Goal: Information Seeking & Learning: Learn about a topic

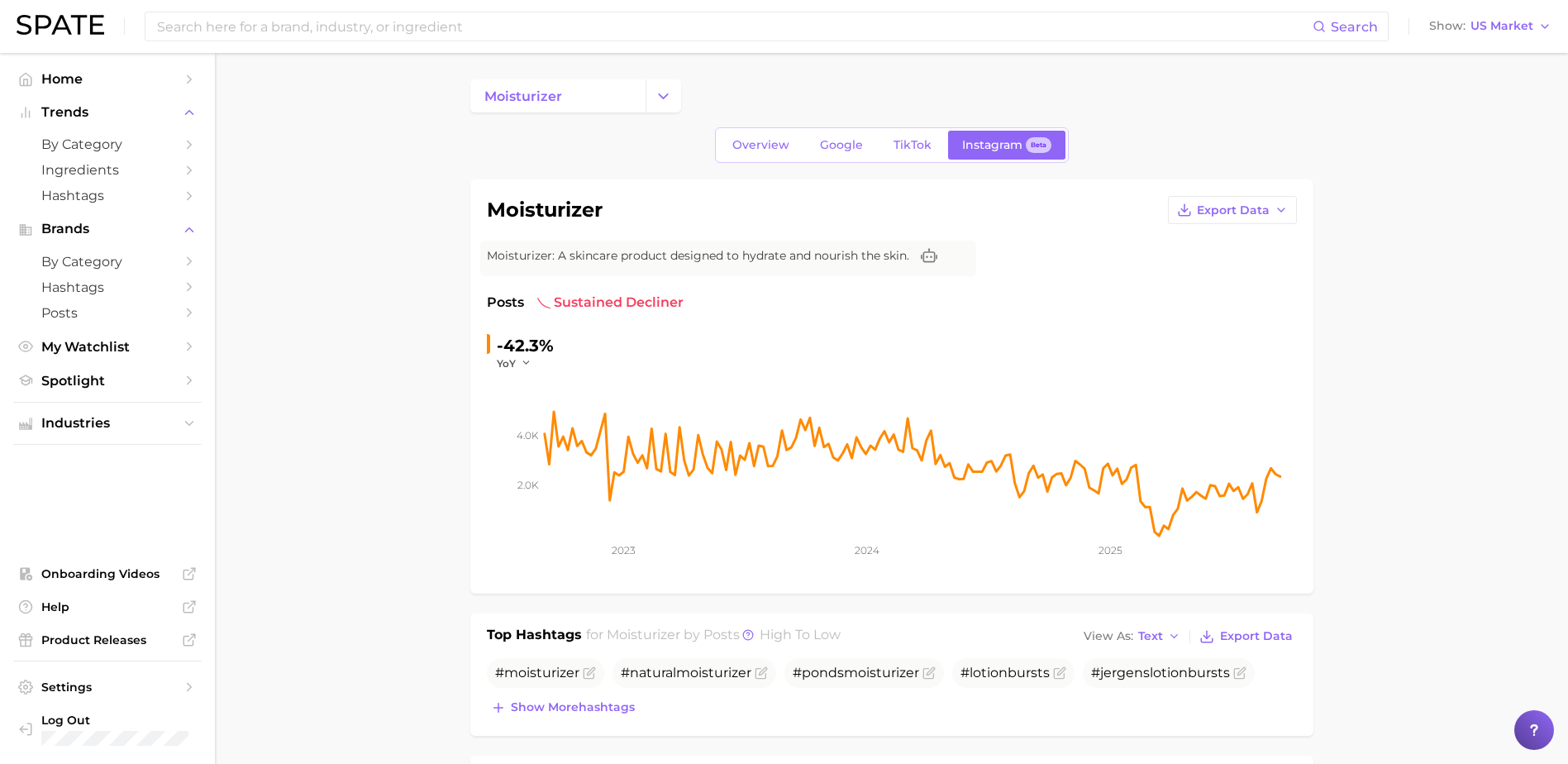
scroll to position [1487, 0]
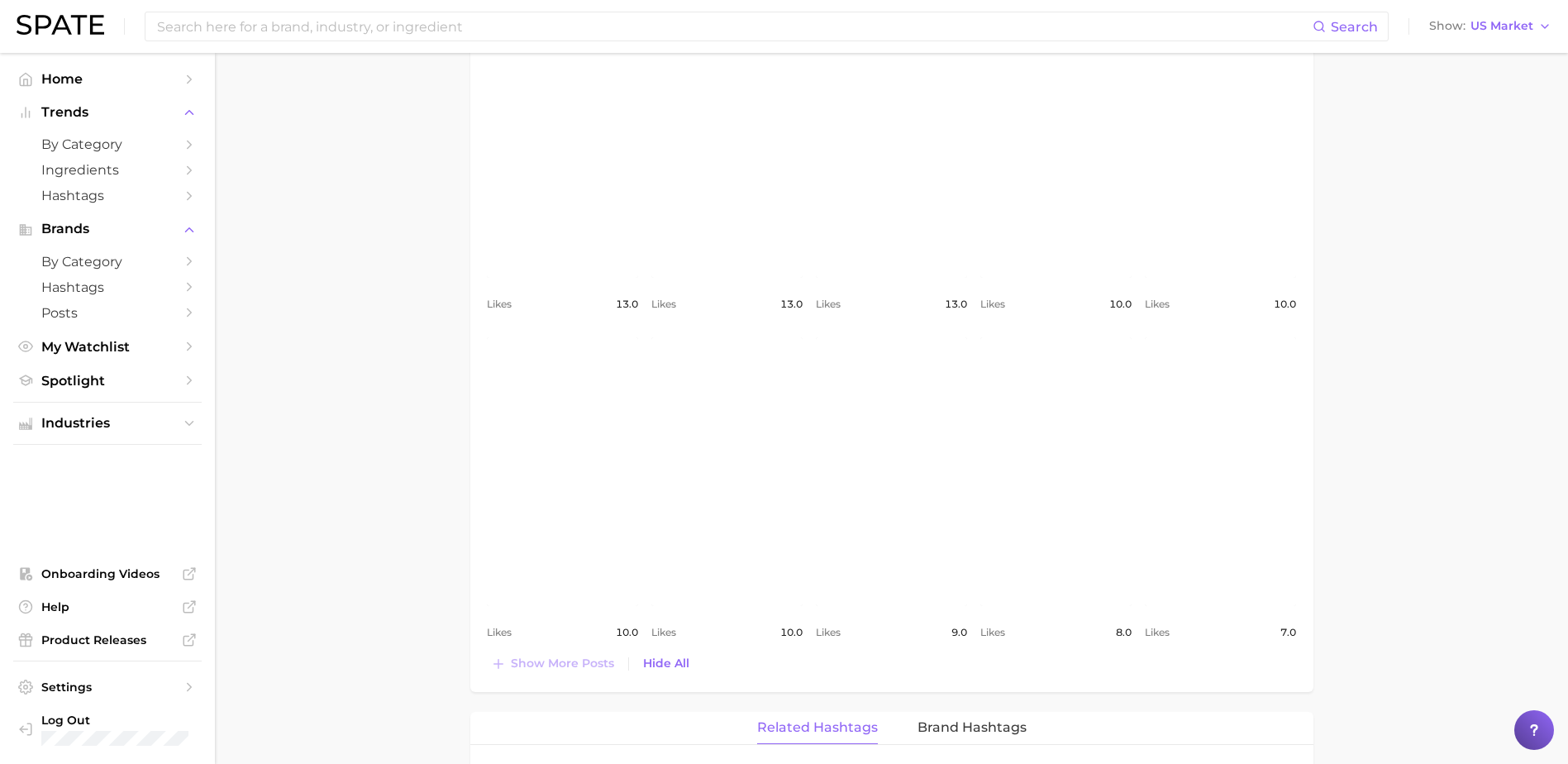
click at [301, 332] on main "moisturizer Overview Google TikTok Instagram Beta moisturizer Export Data Moist…" at bounding box center [891, 177] width 1353 height 3225
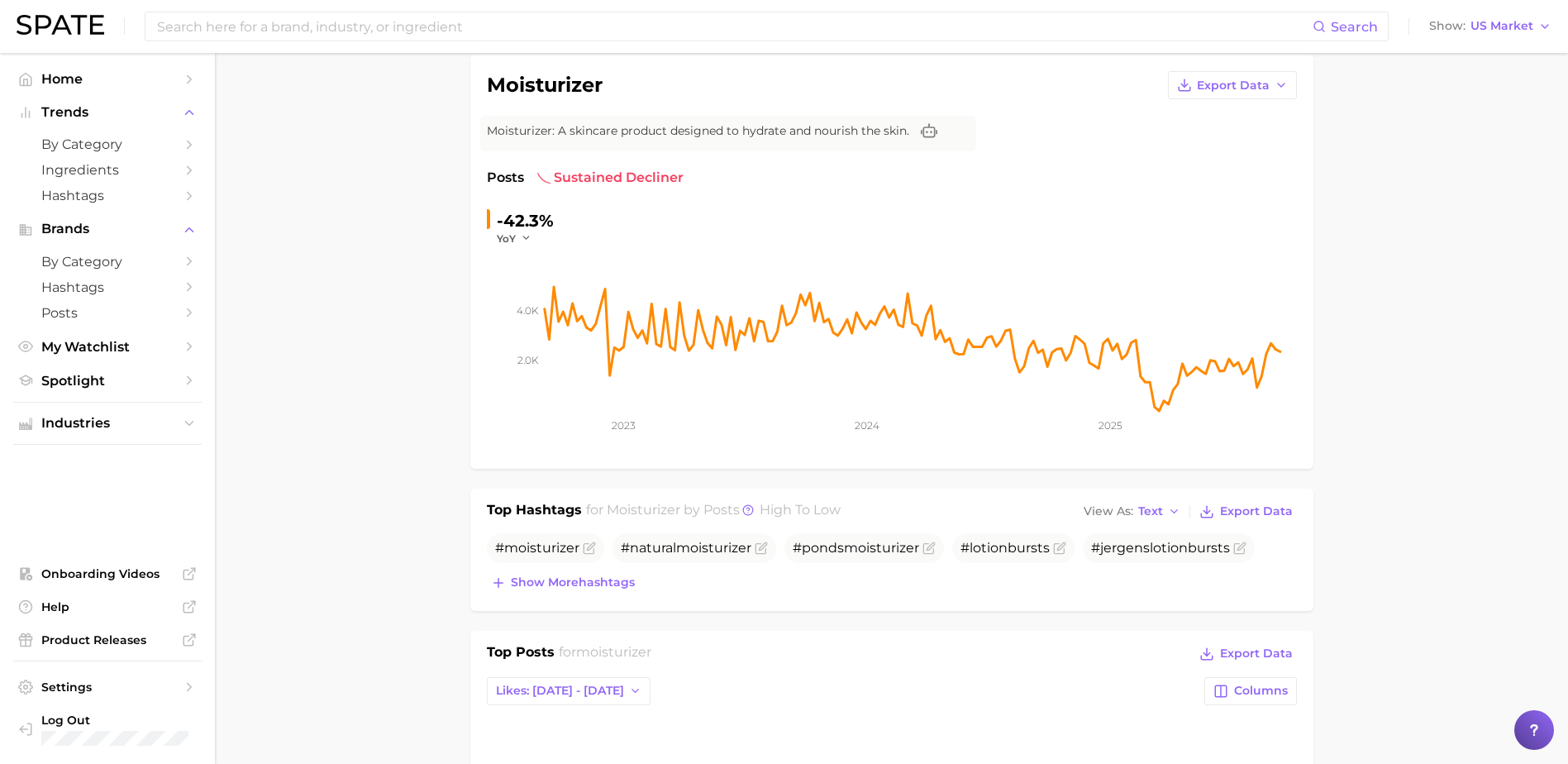
scroll to position [0, 0]
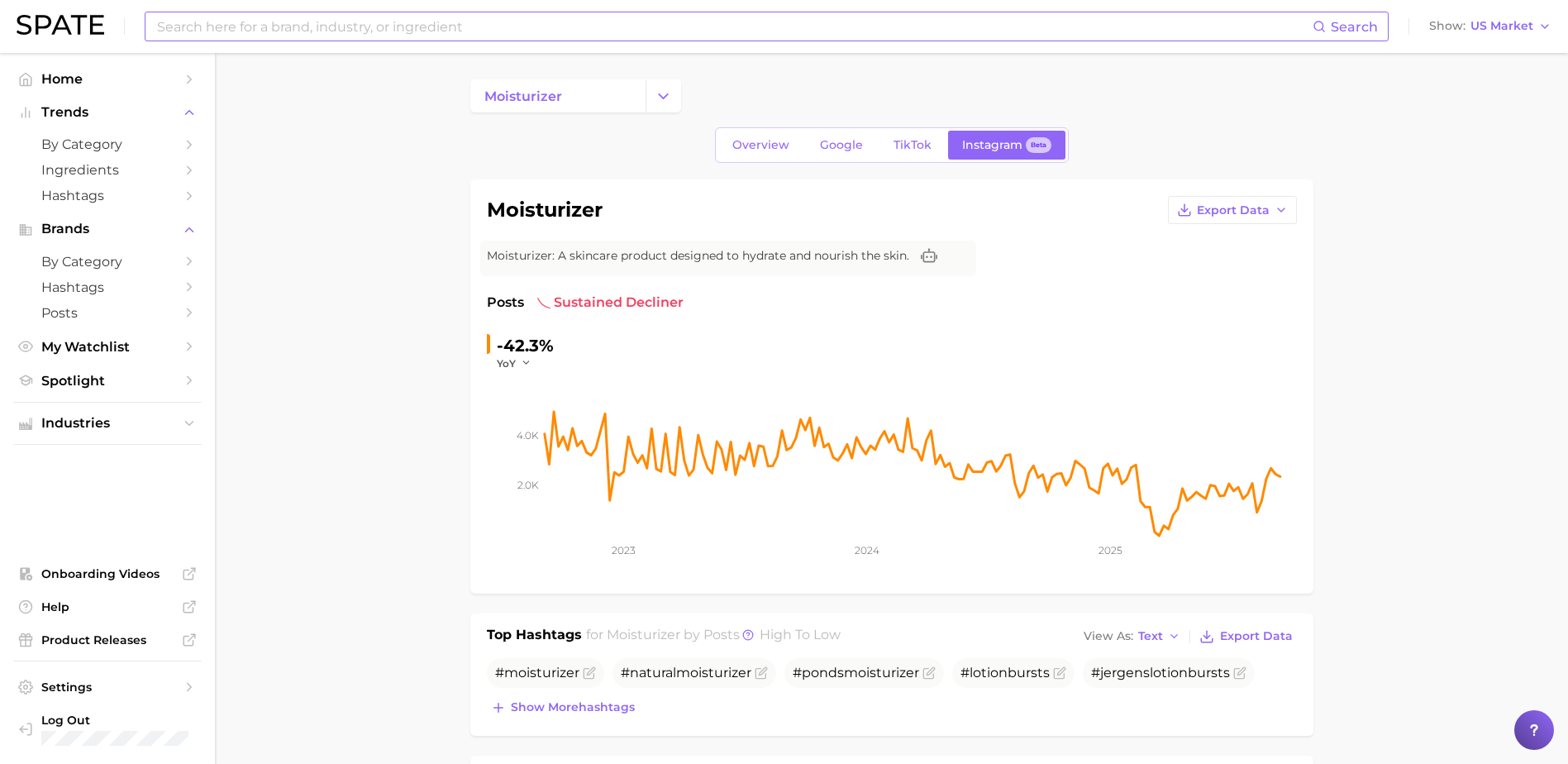
click at [270, 17] on input at bounding box center [734, 26] width 1157 height 28
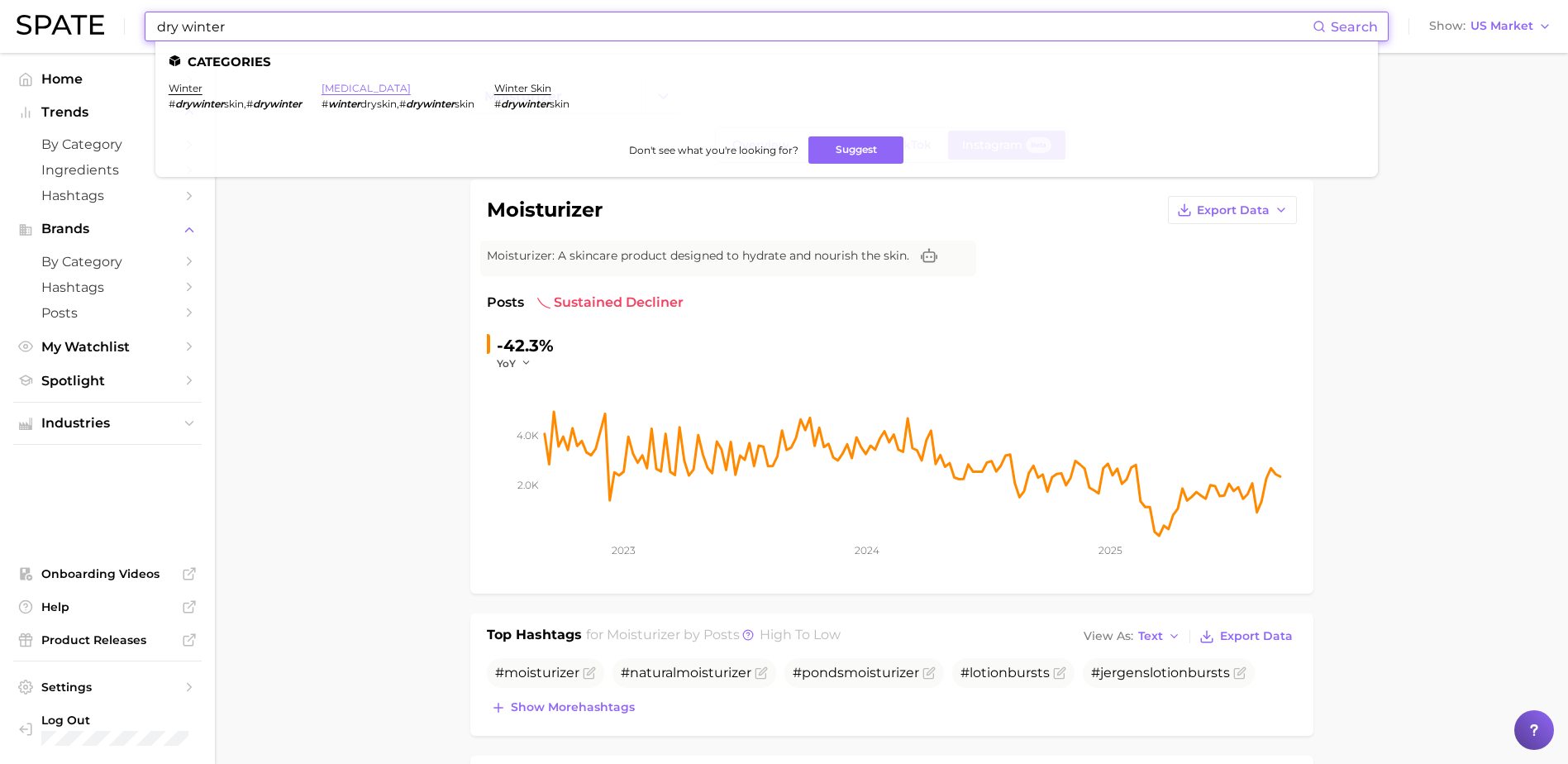
type input "dry winter"
click at [352, 85] on link "[MEDICAL_DATA]" at bounding box center [366, 88] width 90 height 12
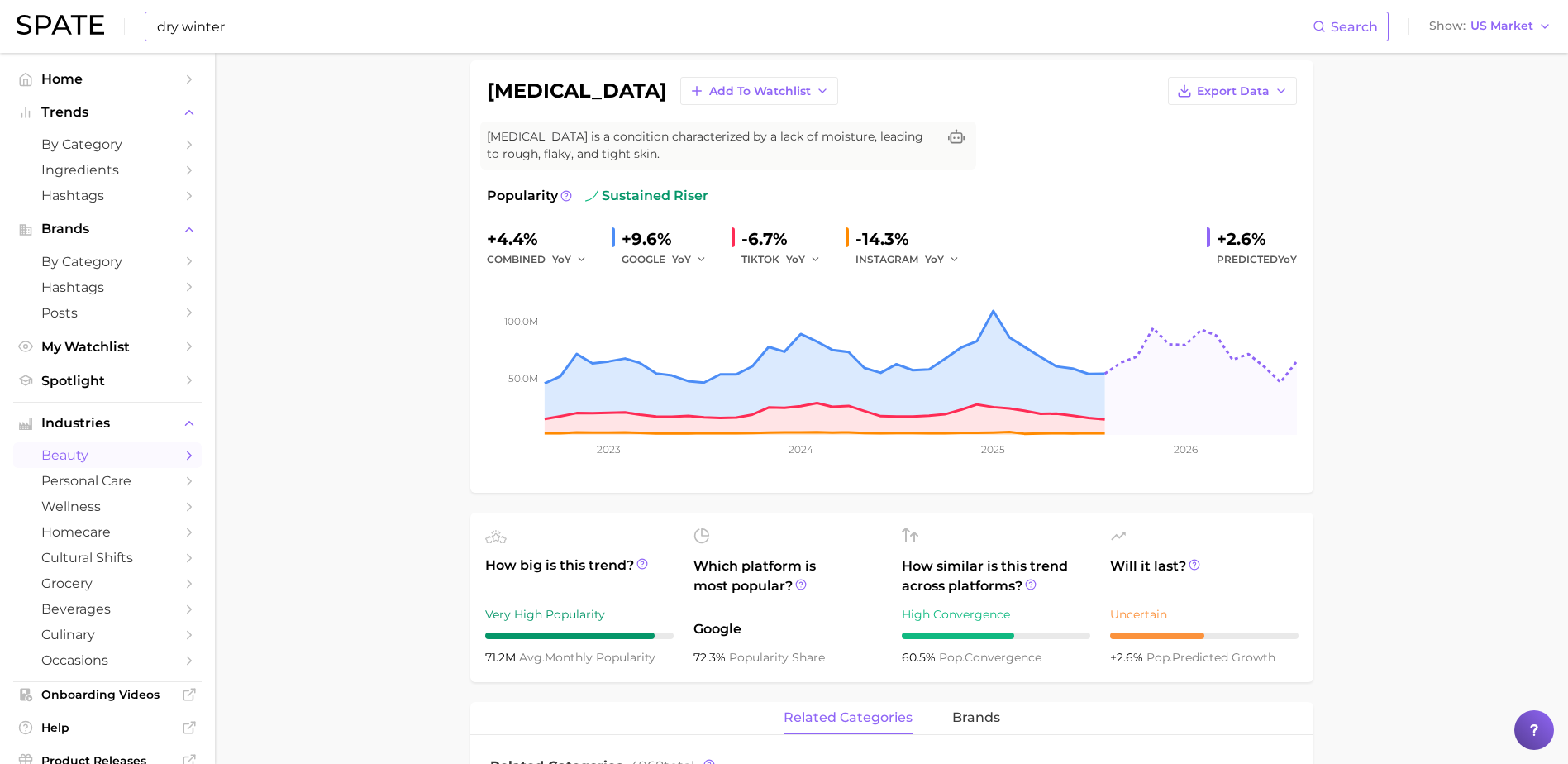
scroll to position [83, 0]
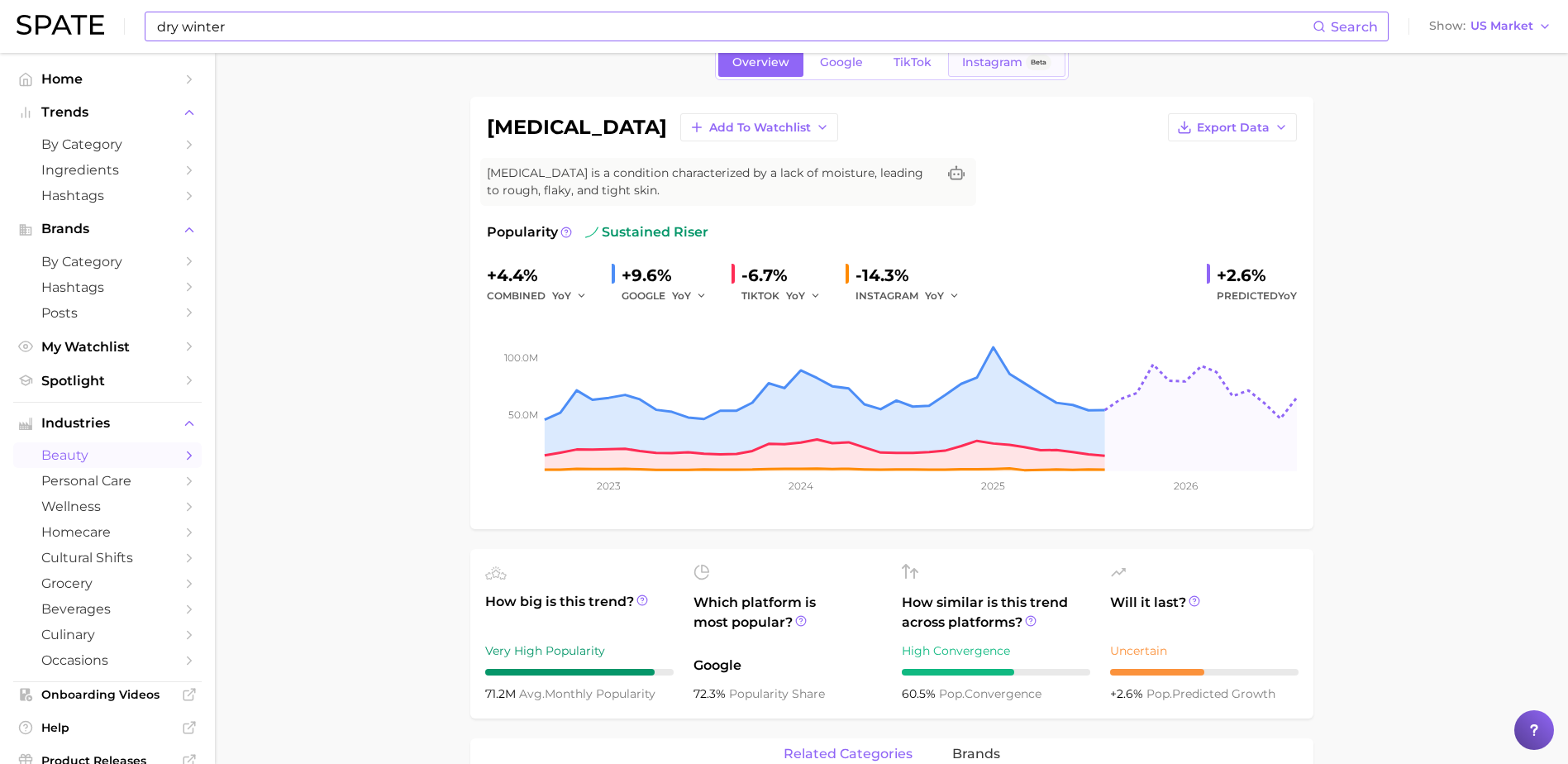
click at [968, 70] on link "Instagram Beta" at bounding box center [1007, 62] width 117 height 29
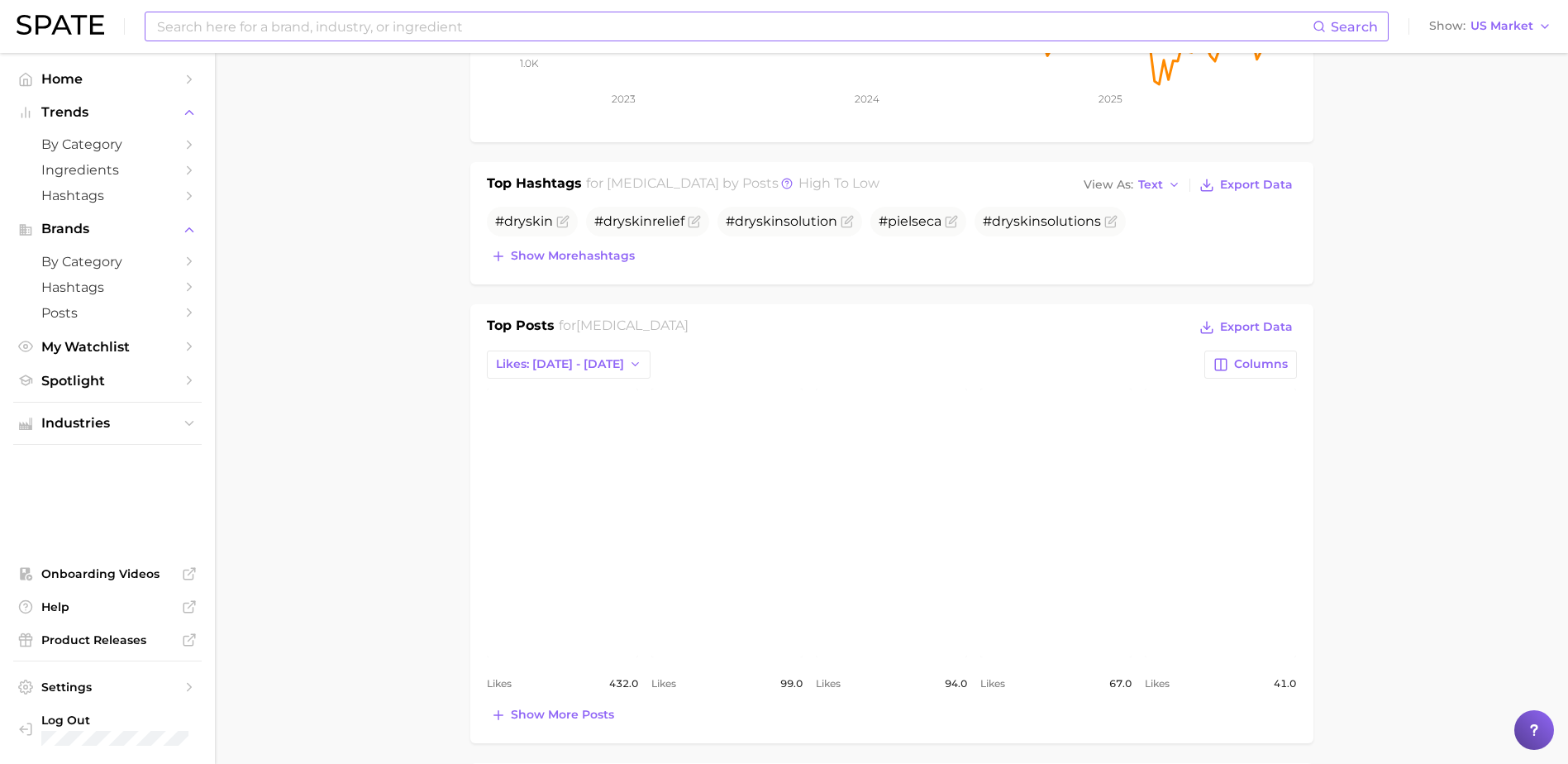
scroll to position [579, 0]
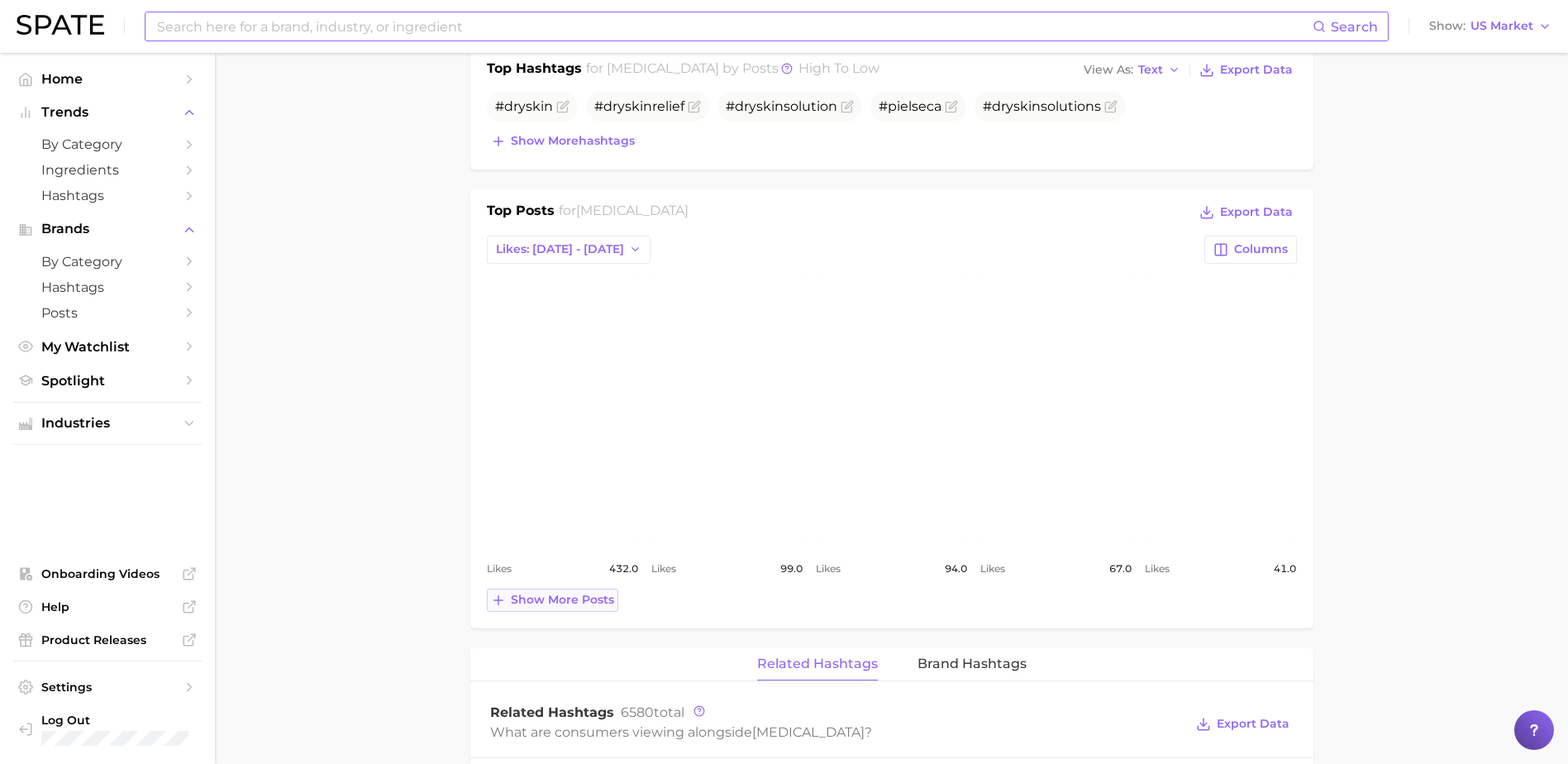
click at [551, 602] on span "Show more posts" at bounding box center [562, 600] width 103 height 14
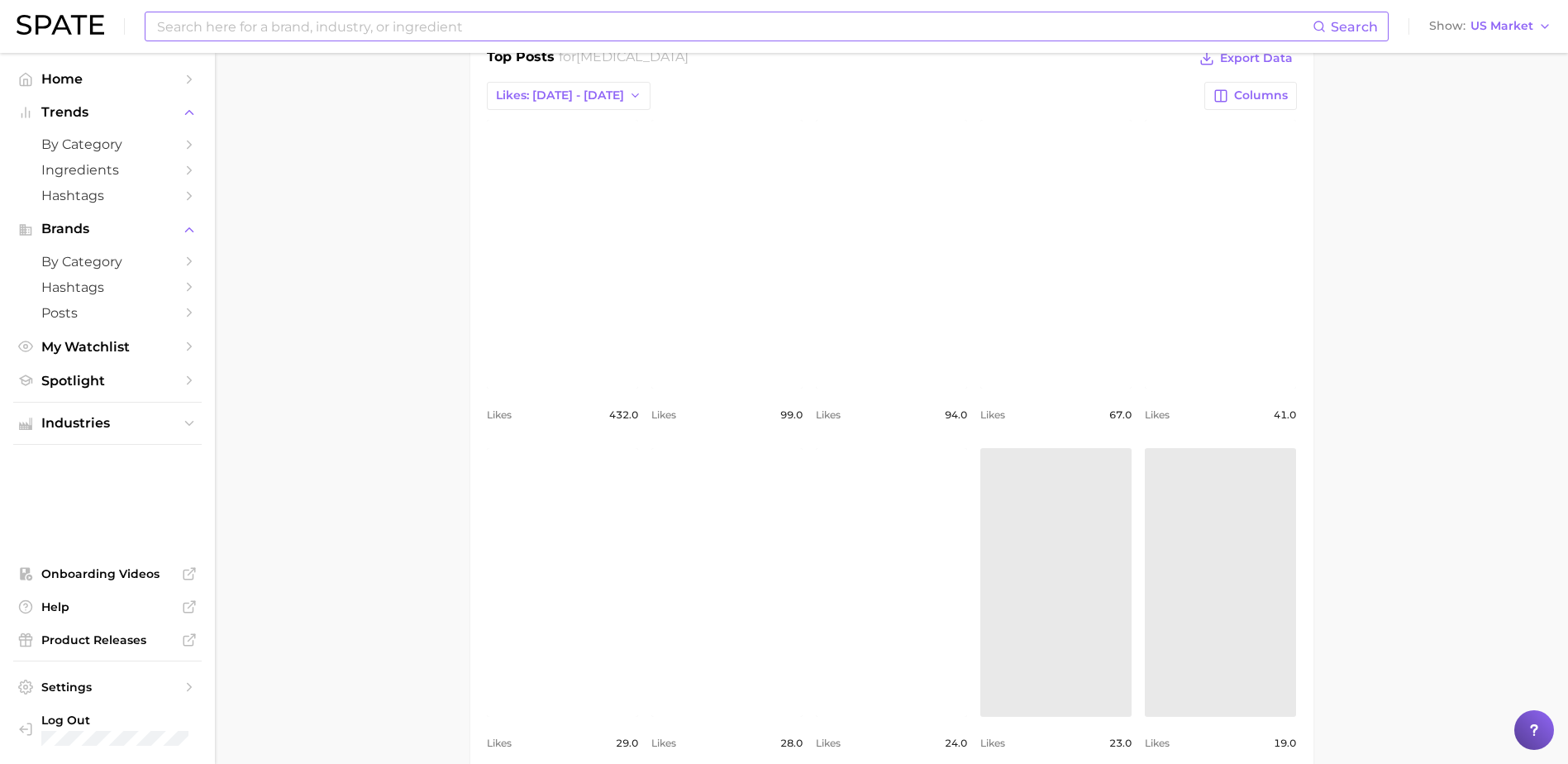
scroll to position [909, 0]
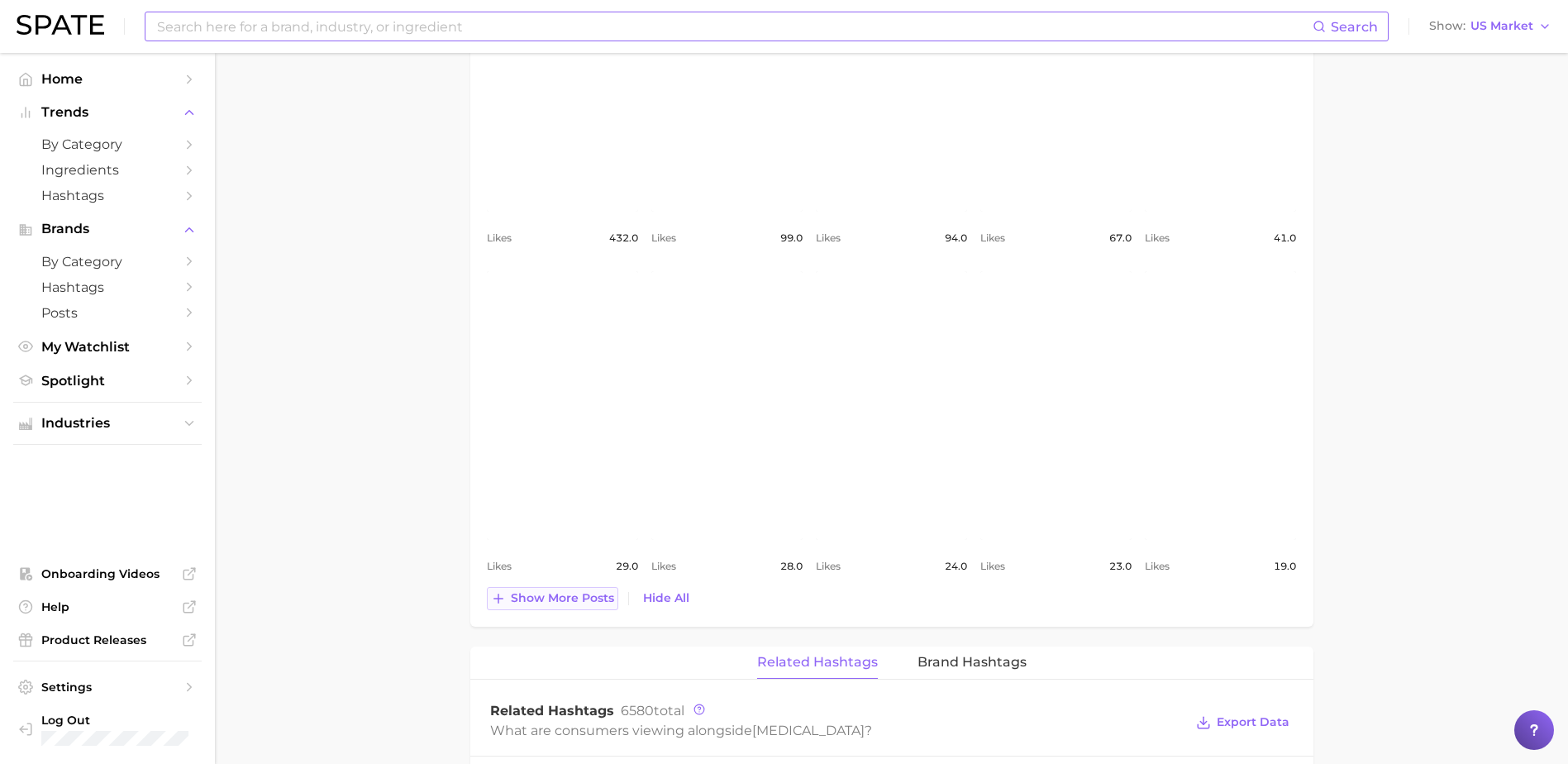
click at [575, 601] on span "Show more posts" at bounding box center [562, 598] width 103 height 14
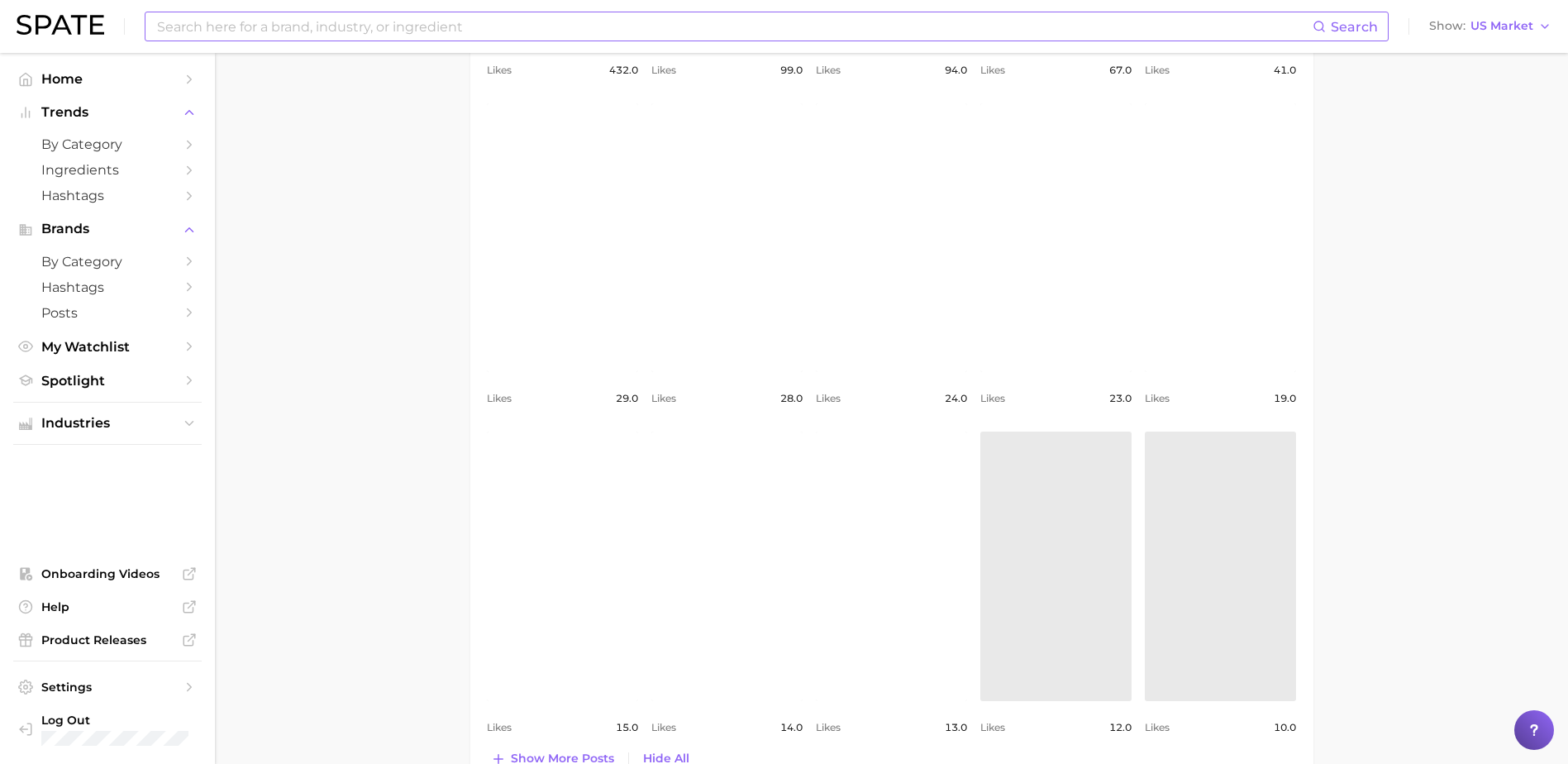
scroll to position [1322, 0]
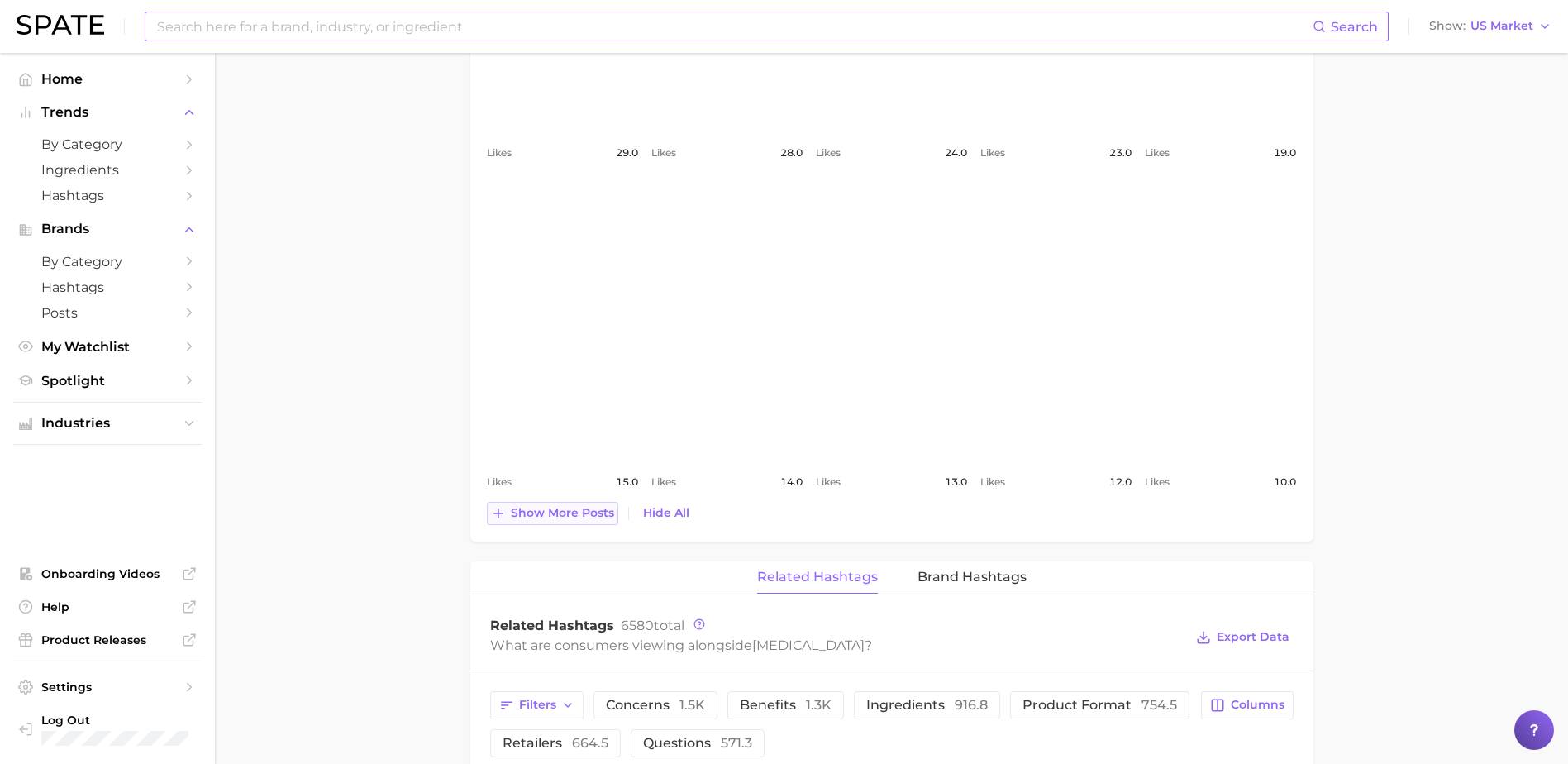
click at [580, 513] on span "Show more posts" at bounding box center [562, 513] width 103 height 14
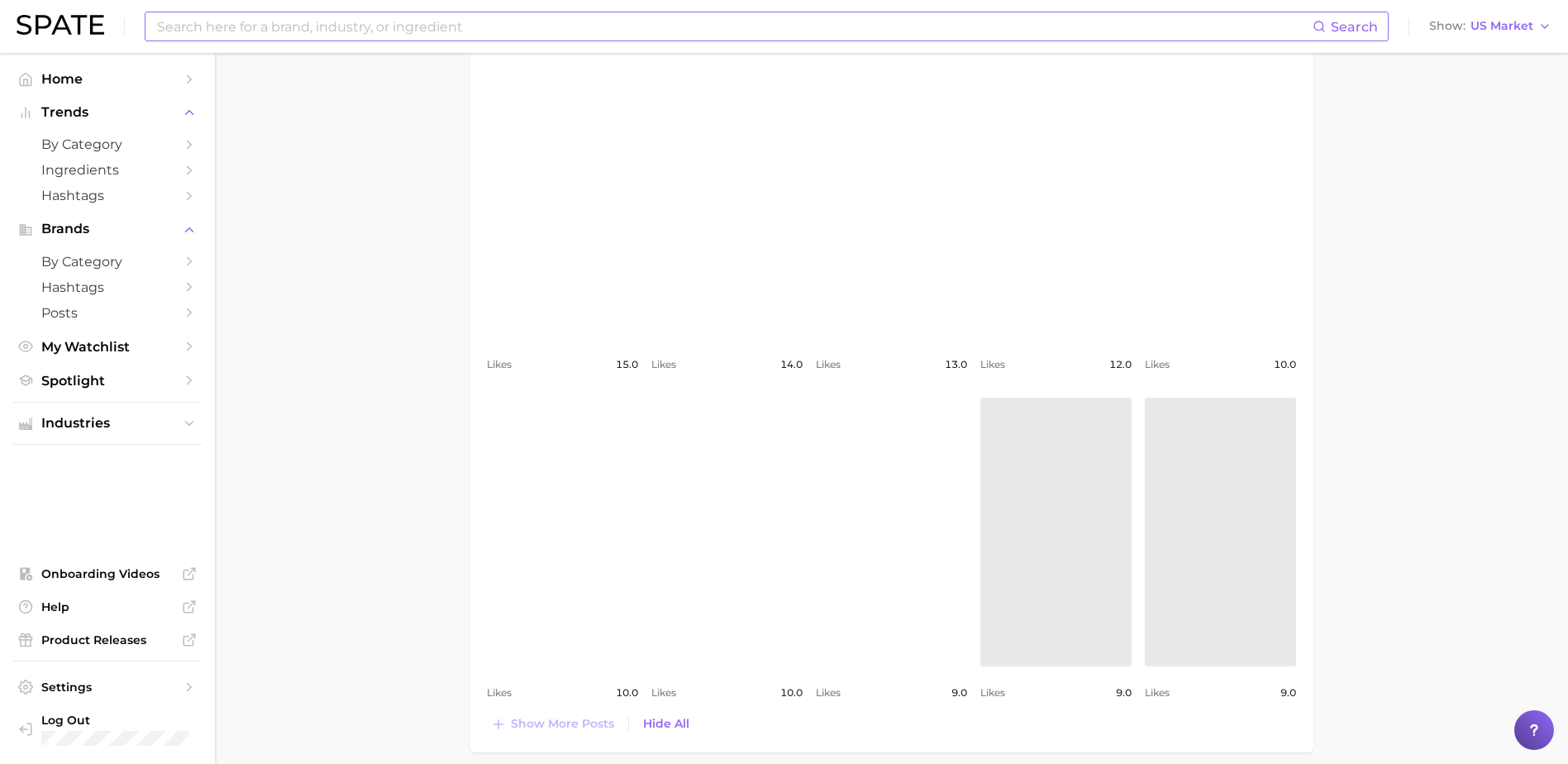
scroll to position [1571, 0]
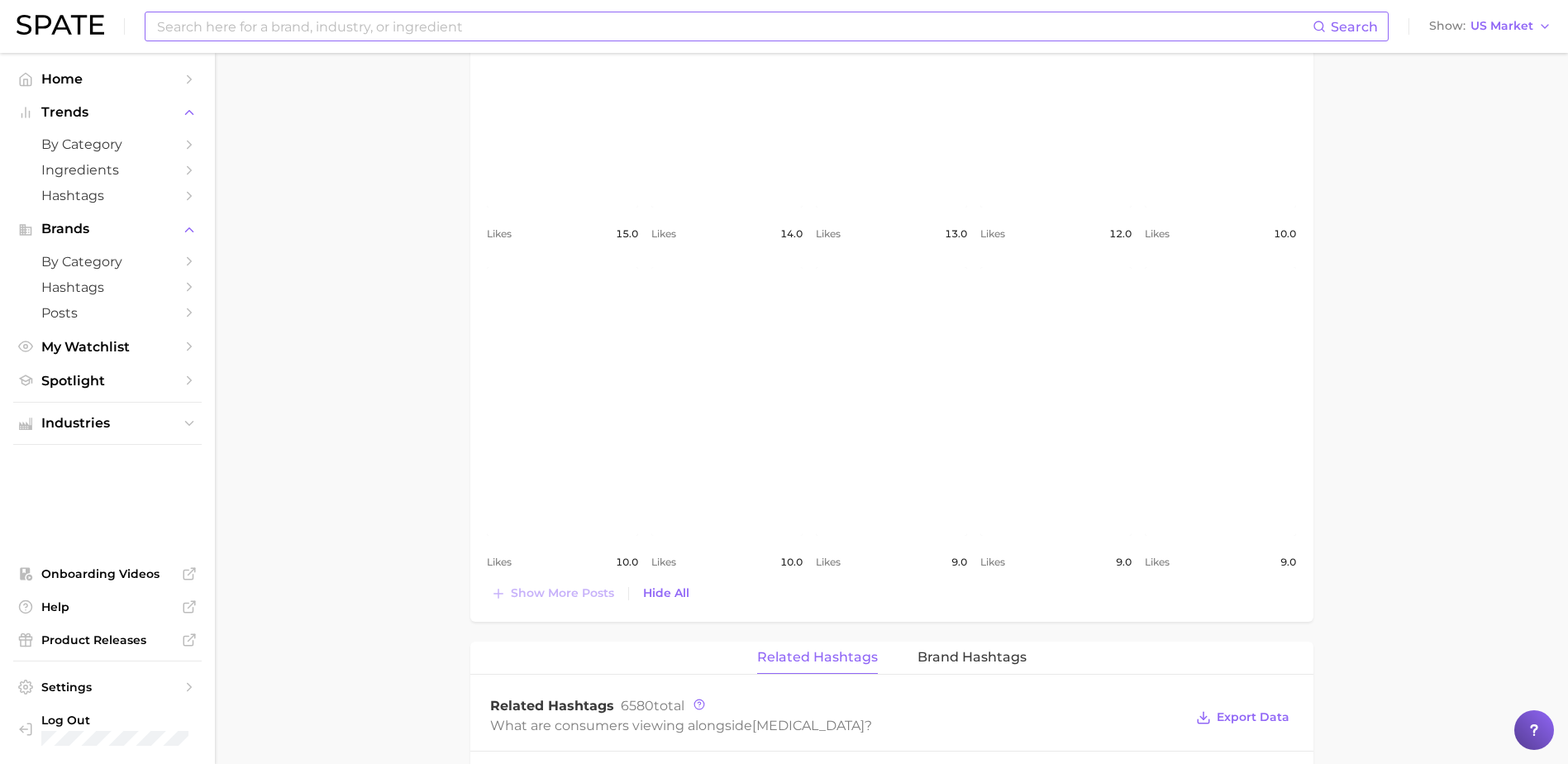
click at [693, 370] on link "view post on Instagram" at bounding box center [727, 401] width 151 height 269
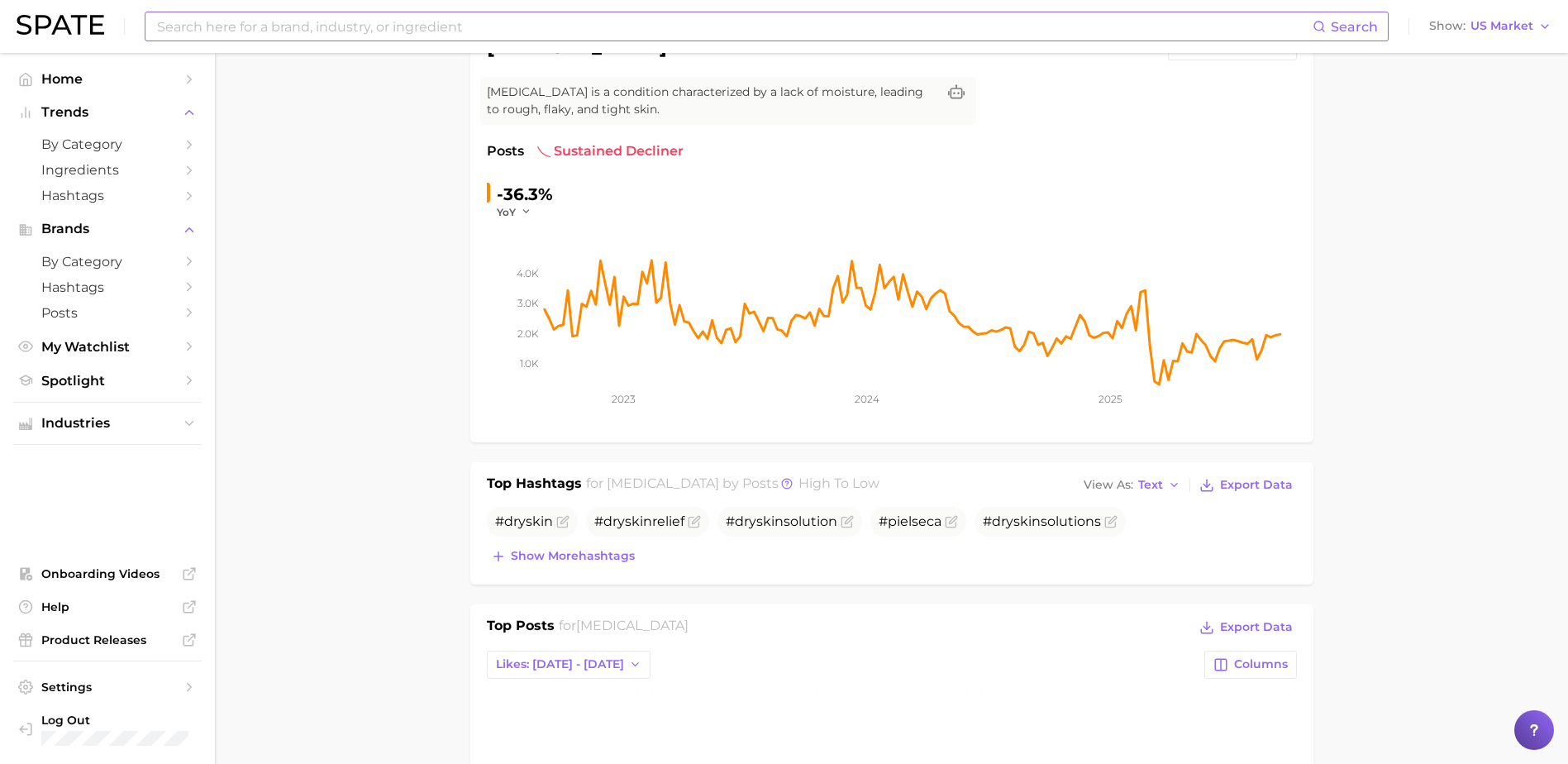
scroll to position [0, 0]
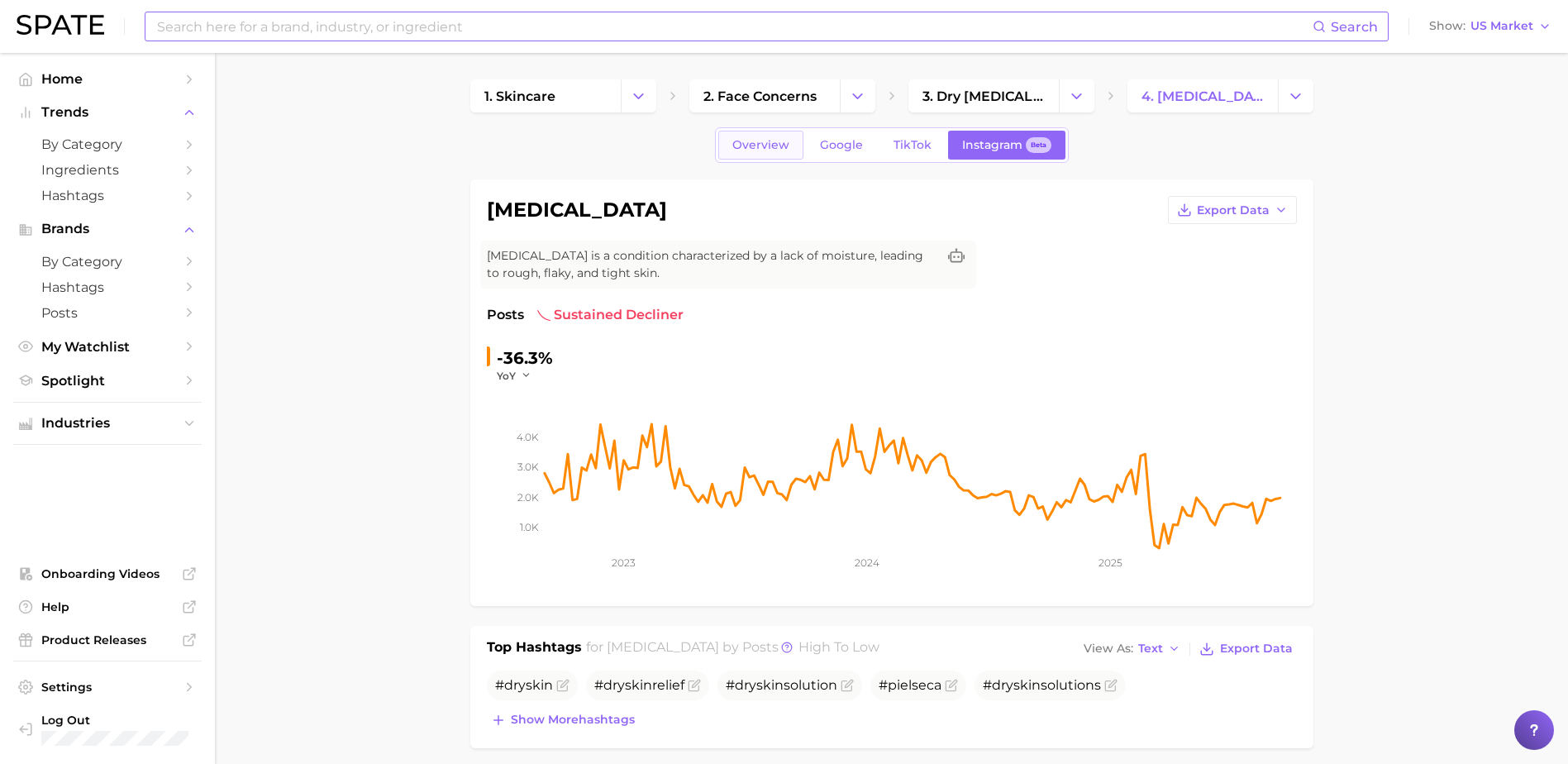
click at [765, 150] on span "Overview" at bounding box center [761, 145] width 57 height 14
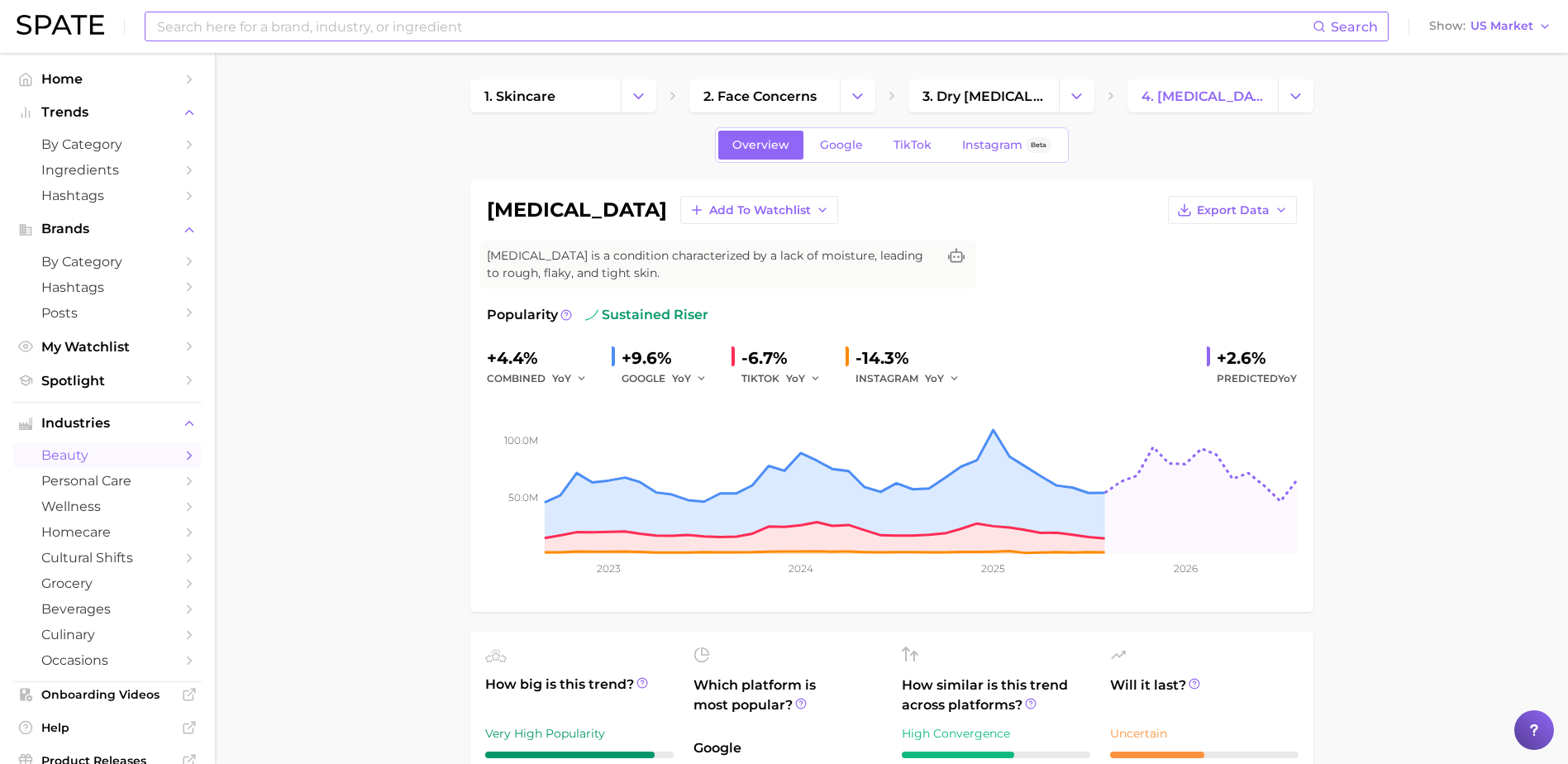
click at [994, 133] on link "Instagram Beta" at bounding box center [1007, 144] width 117 height 29
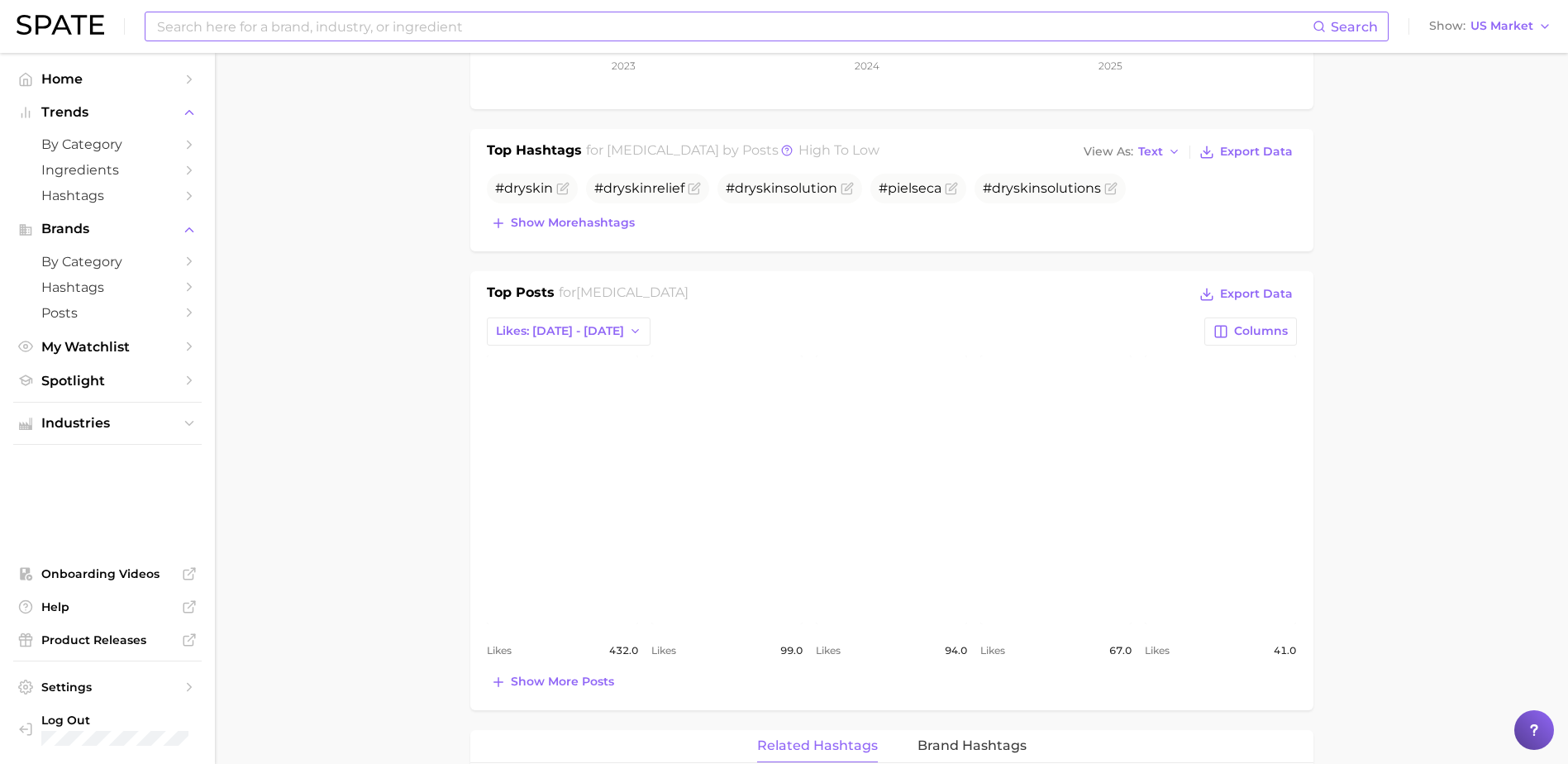
scroll to position [330, 0]
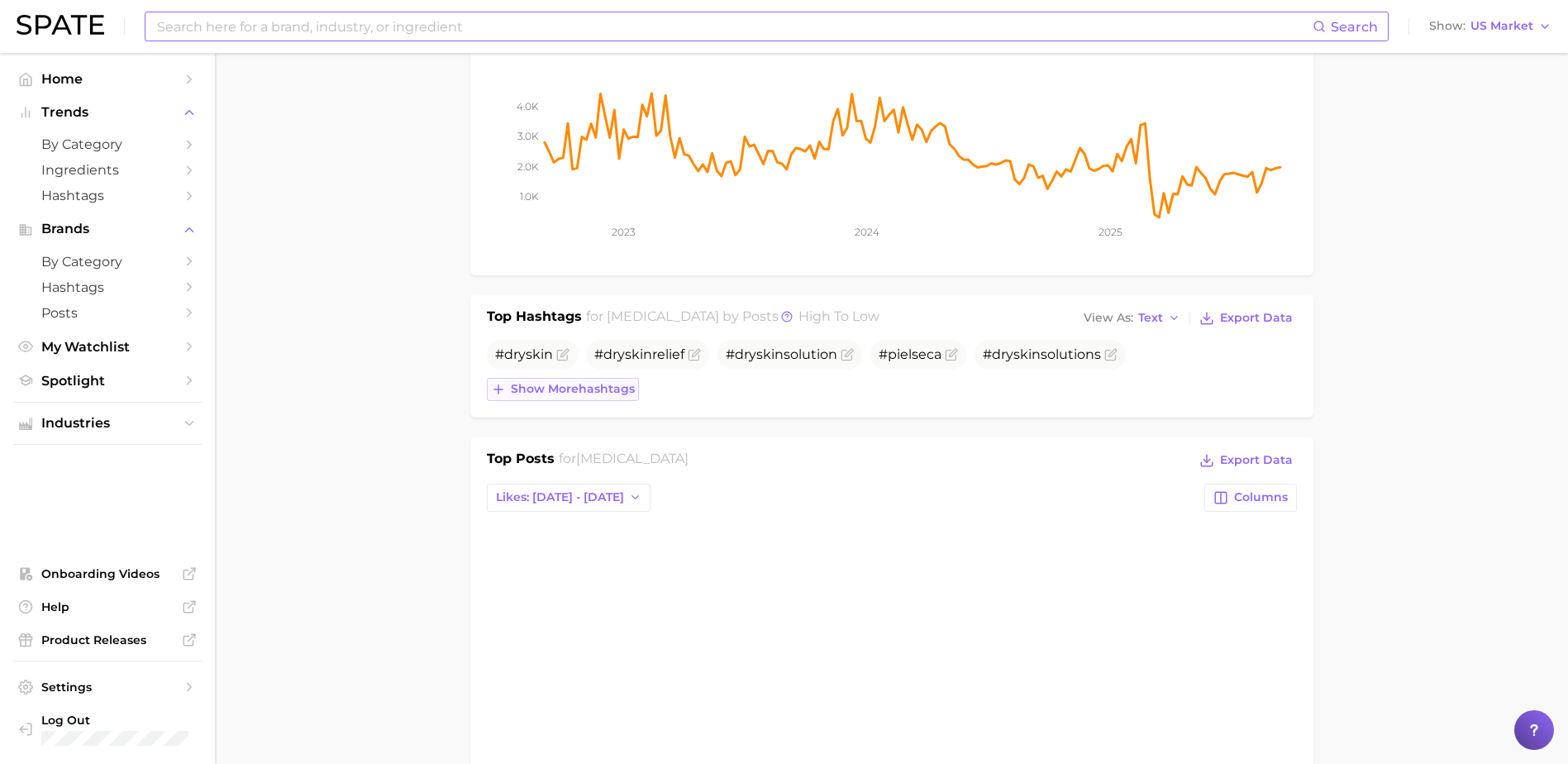
click at [566, 392] on span "Show more hashtags" at bounding box center [573, 389] width 124 height 14
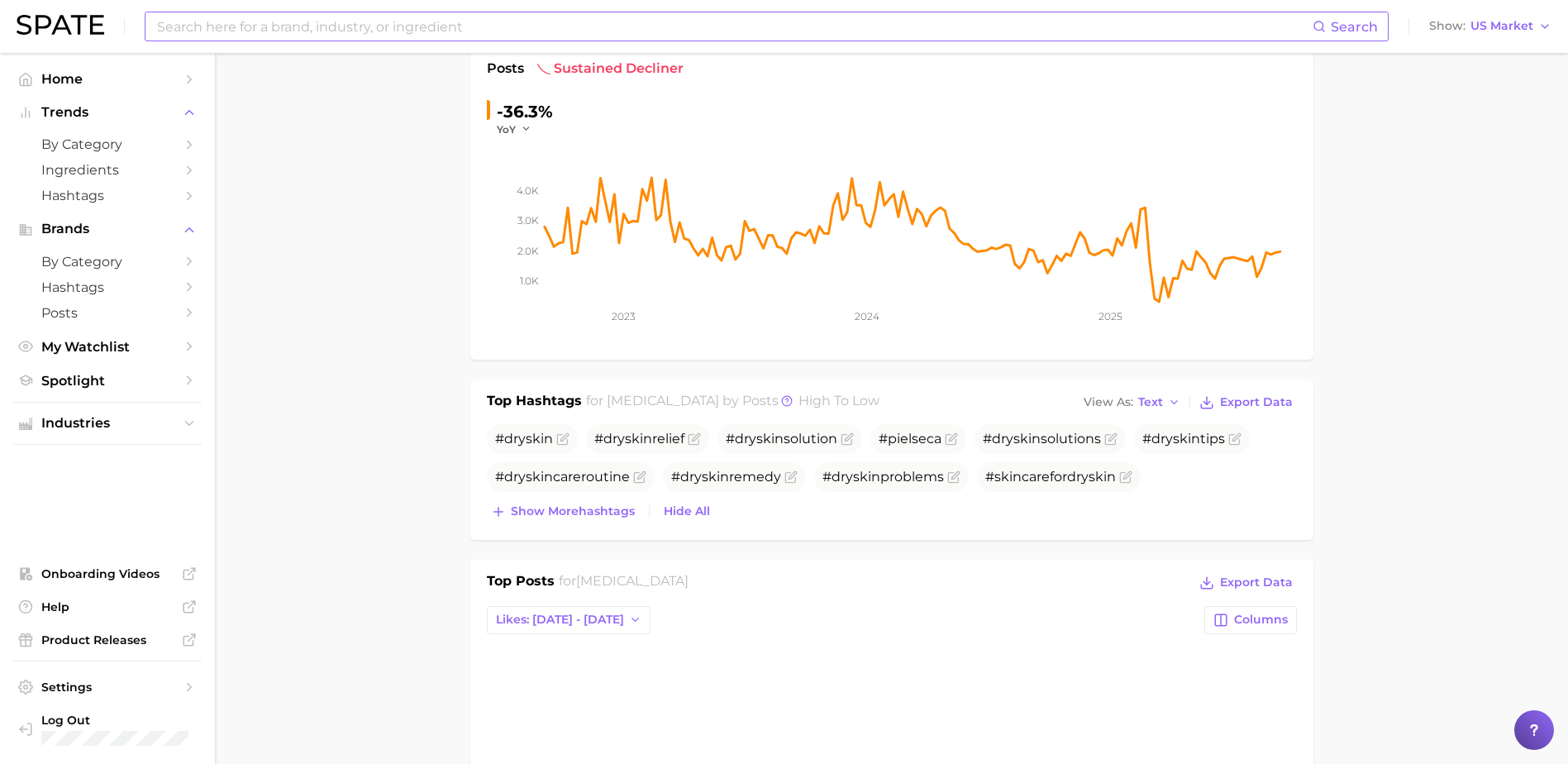
scroll to position [0, 0]
